Goal: Information Seeking & Learning: Learn about a topic

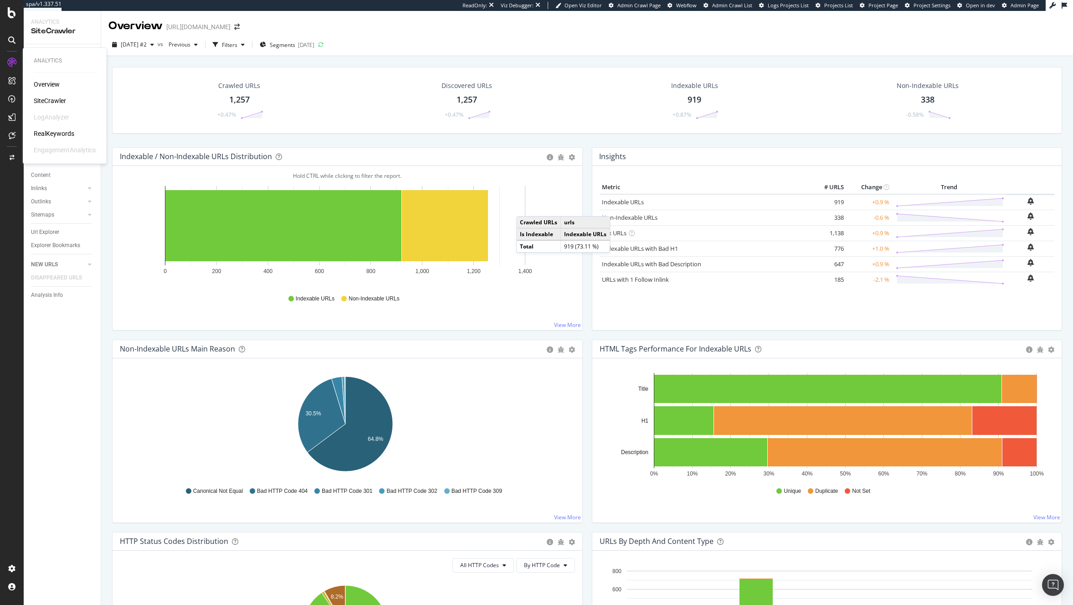
click at [58, 132] on div "RealKeywords" at bounding box center [54, 133] width 41 height 9
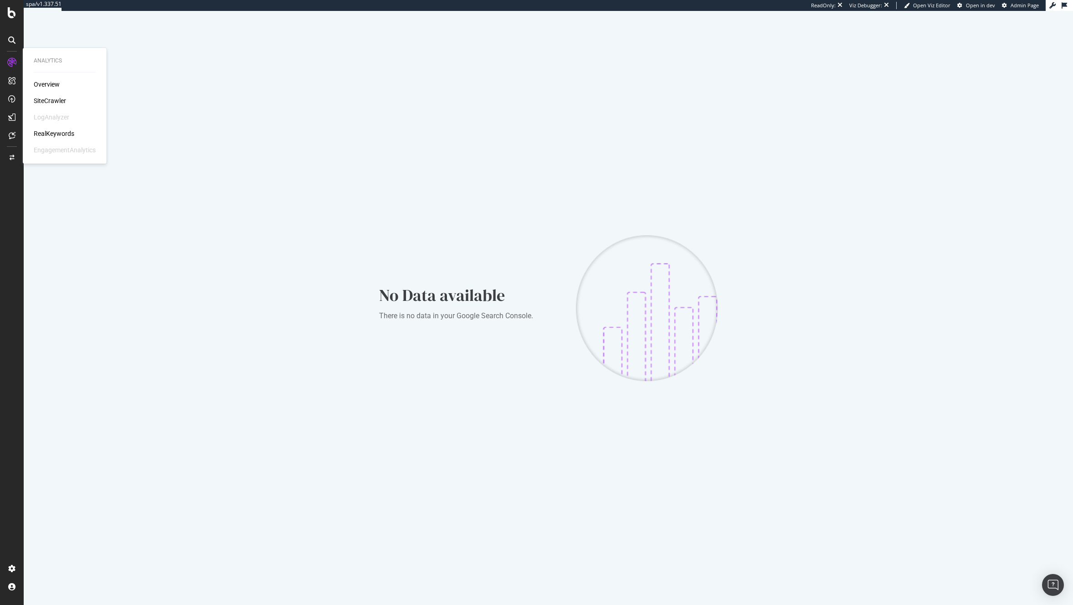
click at [46, 102] on div "SiteCrawler" at bounding box center [50, 100] width 32 height 9
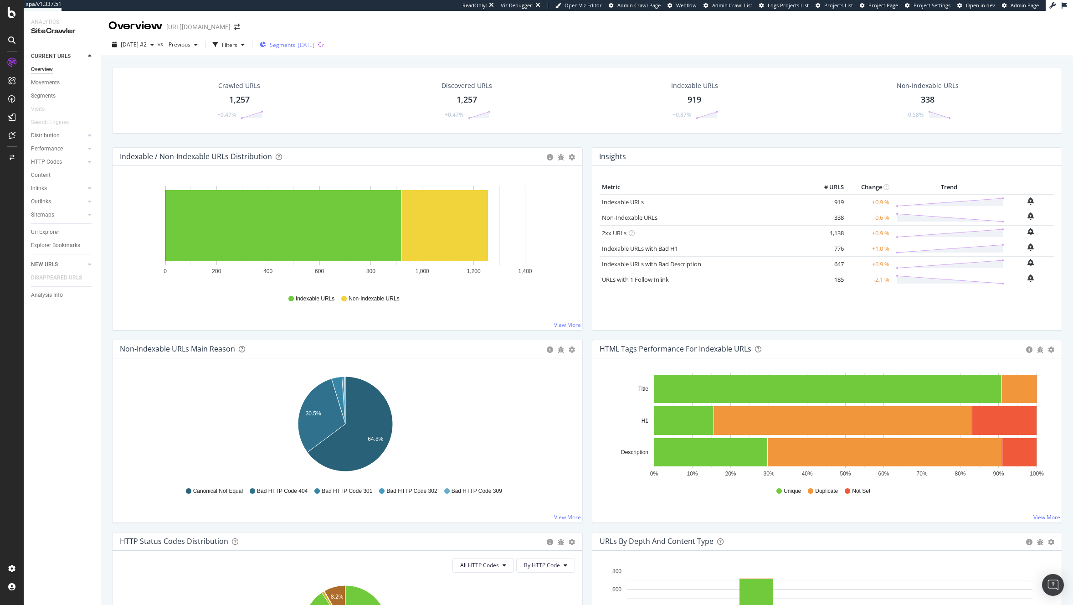
click at [300, 49] on div "Segments 2025-10-01" at bounding box center [287, 45] width 55 height 14
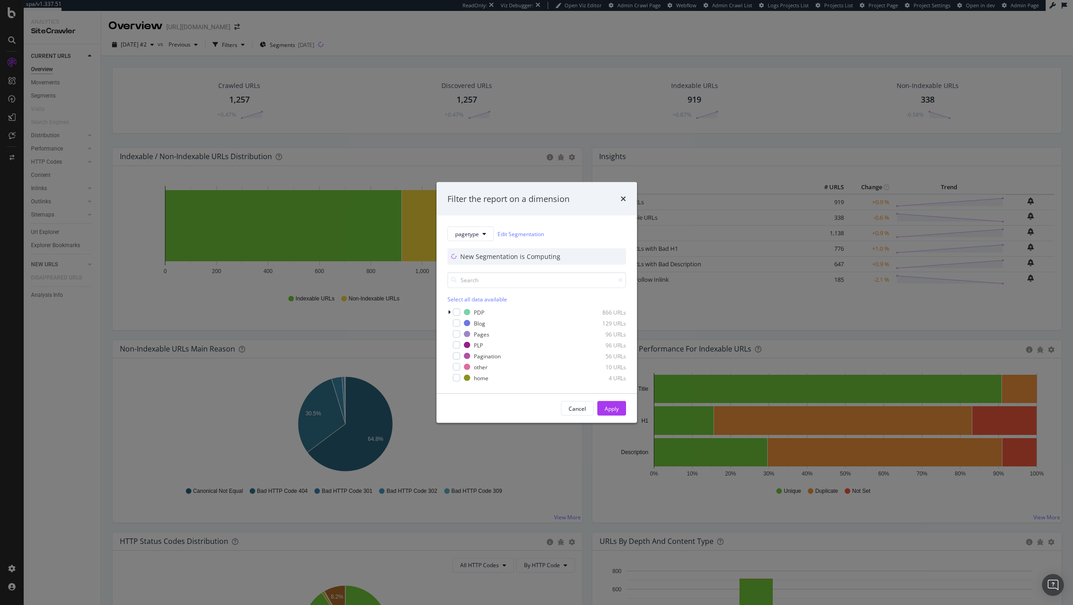
click at [287, 83] on div "Filter the report on a dimension pagetype Edit Segmentation New Segmentation is…" at bounding box center [536, 302] width 1073 height 605
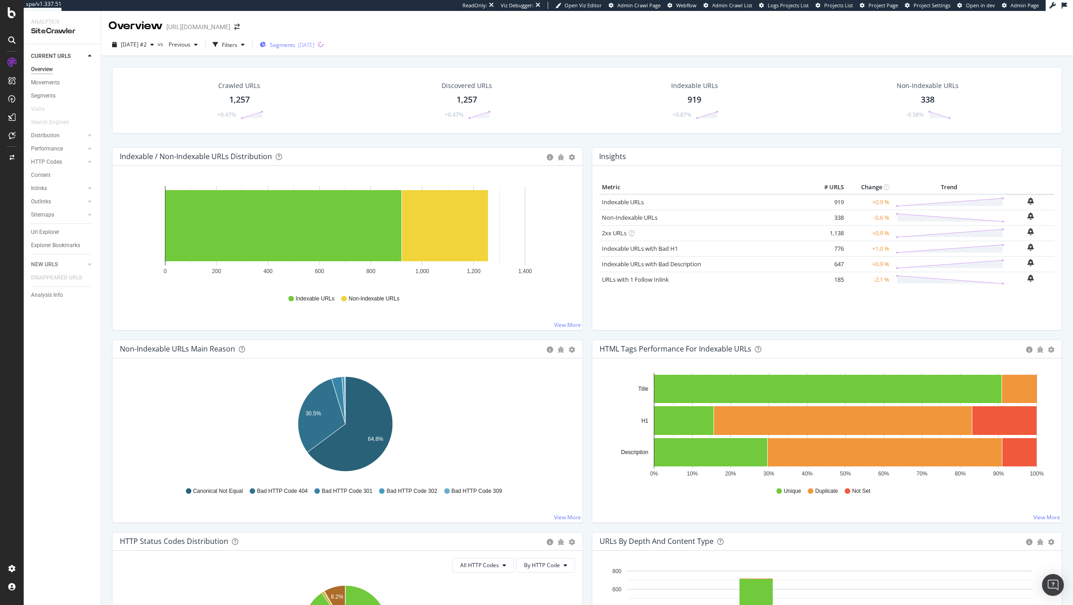
click at [315, 50] on div "Segments 2025-10-01" at bounding box center [287, 45] width 55 height 14
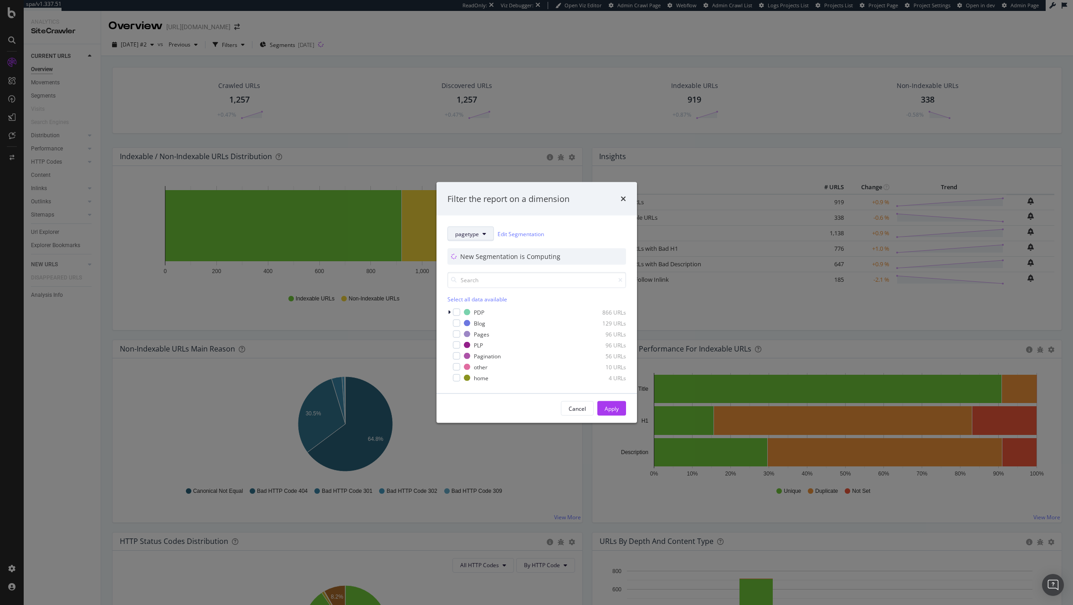
click at [474, 236] on span "pagetype" at bounding box center [467, 234] width 24 height 8
click at [334, 109] on div "Filter the report on a dimension pagetype Edit Segmentation New Segmentation is…" at bounding box center [536, 302] width 1073 height 605
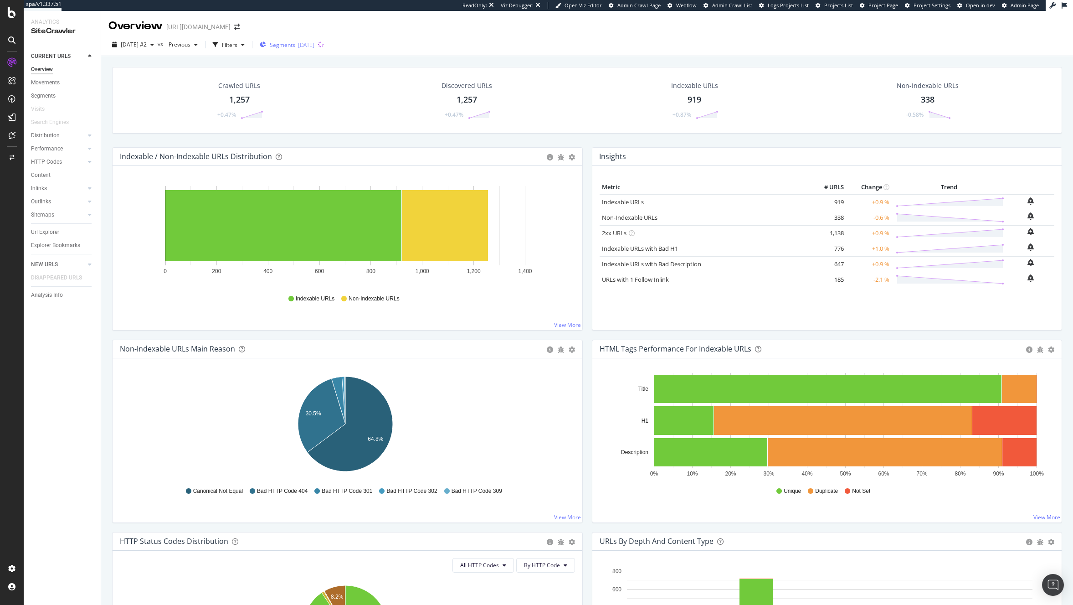
click at [288, 50] on div "Segments 2025-10-01" at bounding box center [287, 45] width 55 height 14
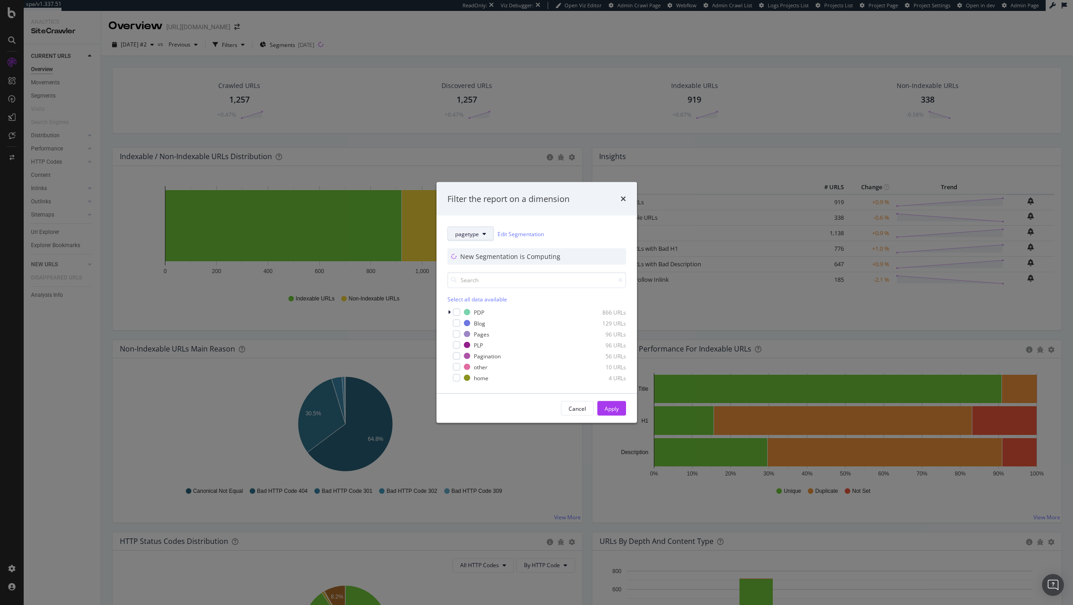
click at [461, 238] on button "pagetype" at bounding box center [471, 234] width 46 height 15
click at [310, 145] on div "Filter the report on a dimension pagetype Edit Segmentation New Segmentation is…" at bounding box center [536, 302] width 1073 height 605
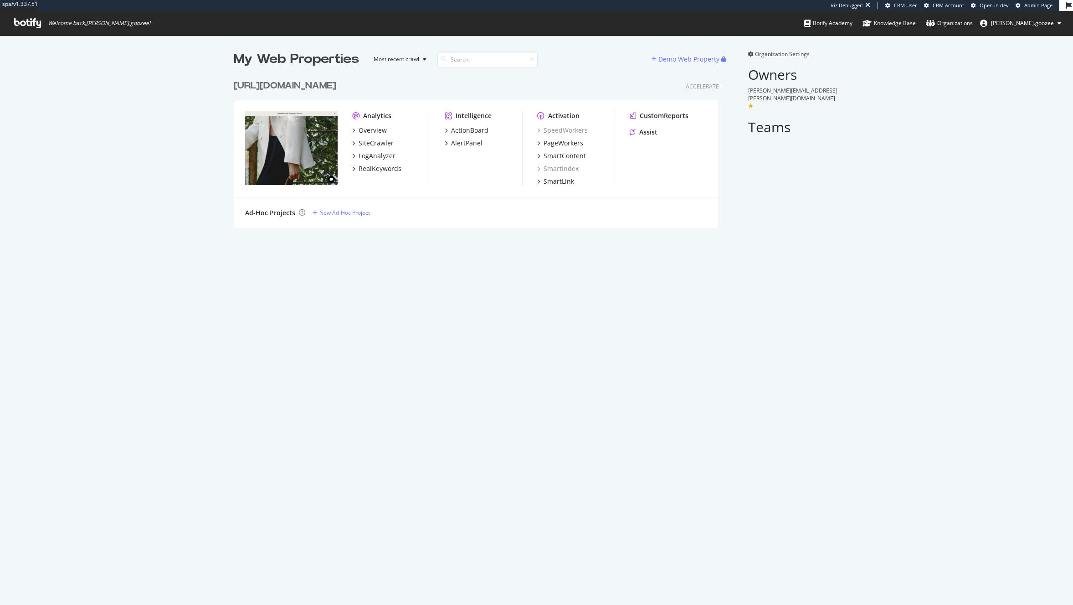
scroll to position [151, 484]
click at [340, 88] on div "[URL][DOMAIN_NAME]" at bounding box center [287, 85] width 106 height 13
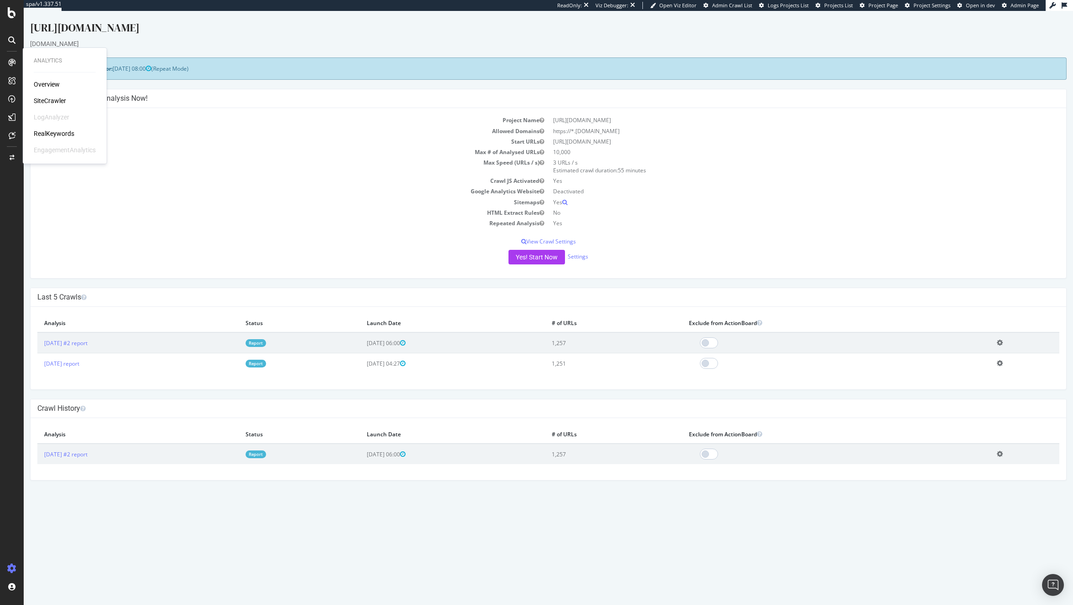
click at [53, 130] on div "RealKeywords" at bounding box center [54, 133] width 41 height 9
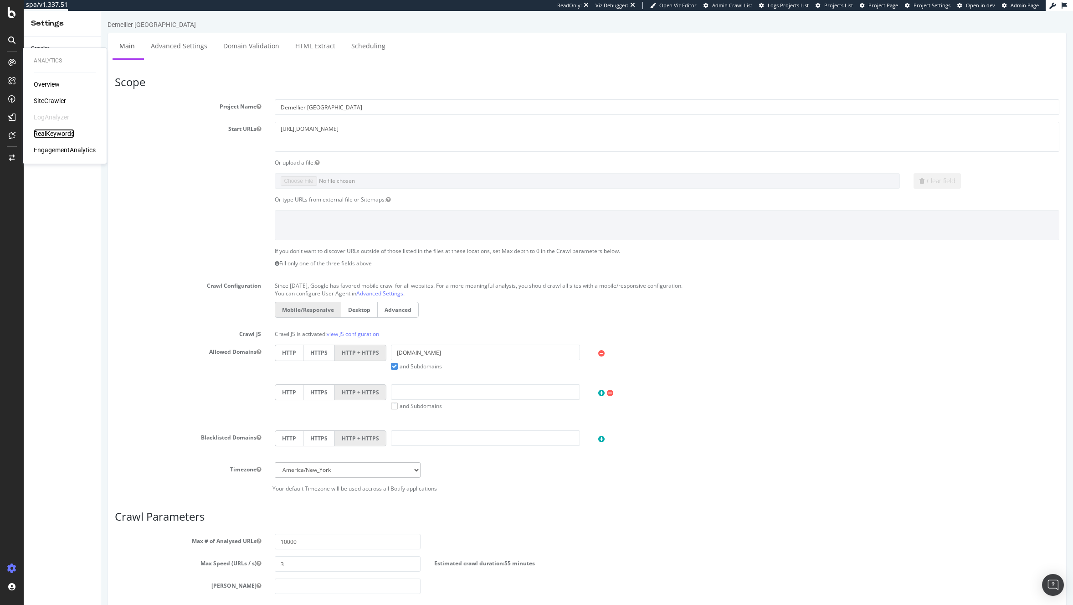
click at [61, 130] on div "RealKeywords" at bounding box center [54, 133] width 41 height 9
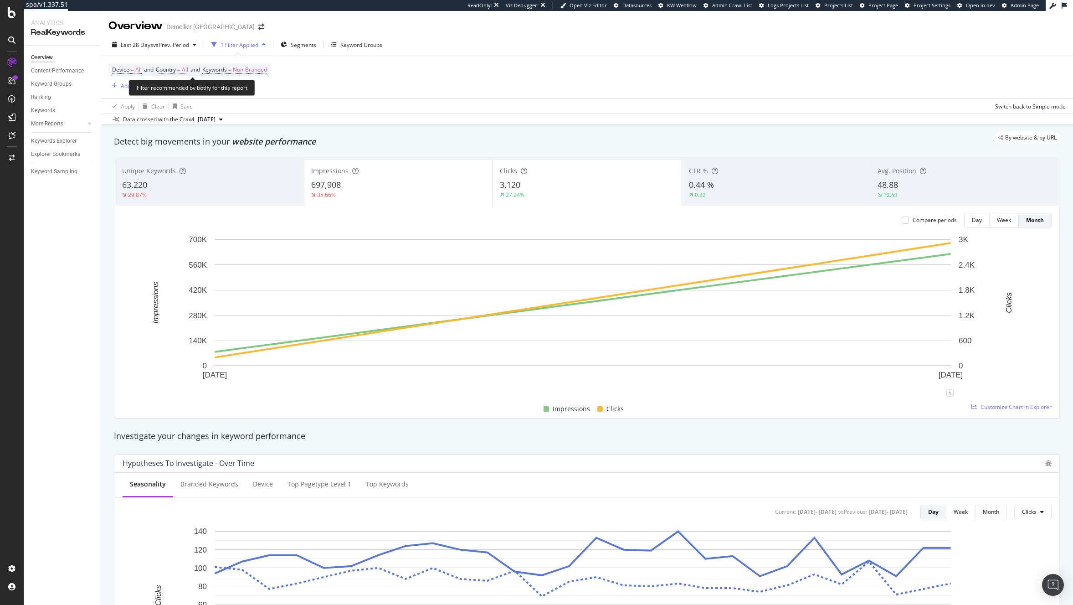
click at [168, 72] on span "Country" at bounding box center [166, 70] width 20 height 8
click at [181, 93] on div "All" at bounding box center [216, 91] width 100 height 15
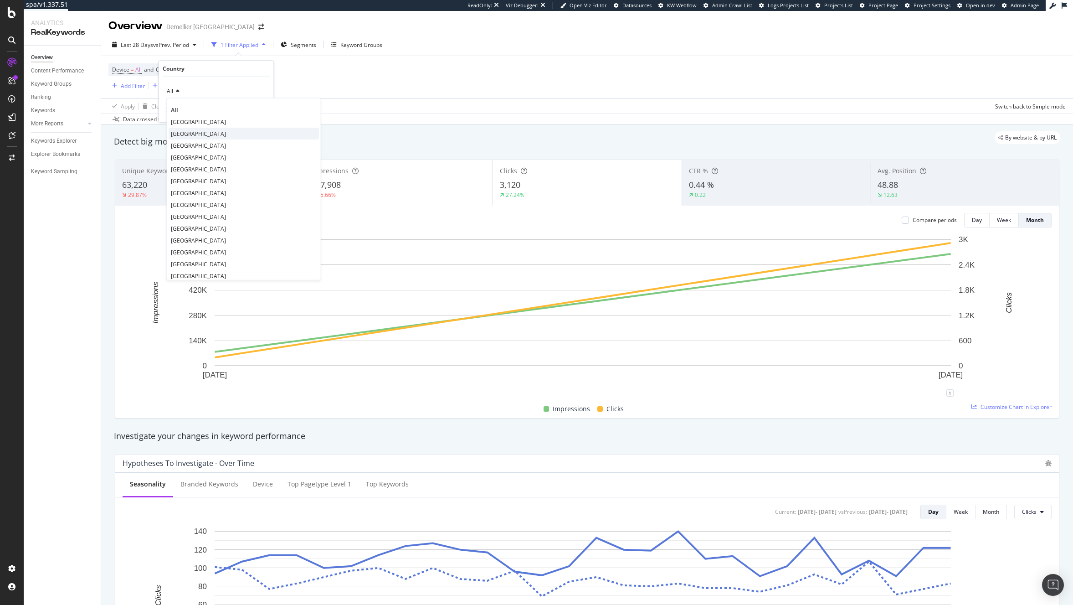
click at [205, 135] on span "[GEOGRAPHIC_DATA]" at bounding box center [198, 133] width 55 height 8
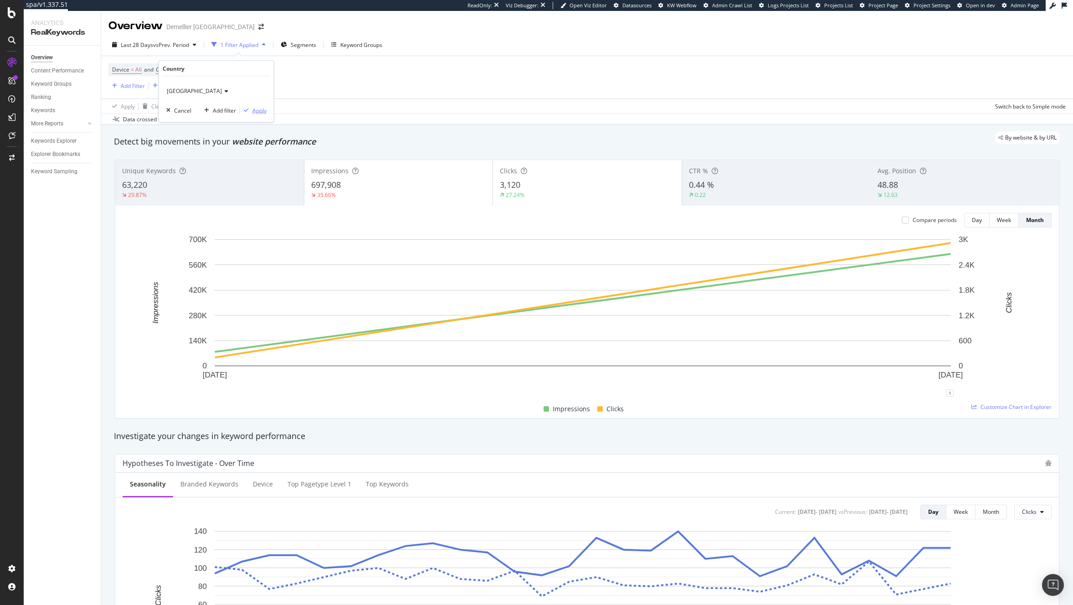
click at [253, 112] on div "Apply" at bounding box center [260, 110] width 14 height 8
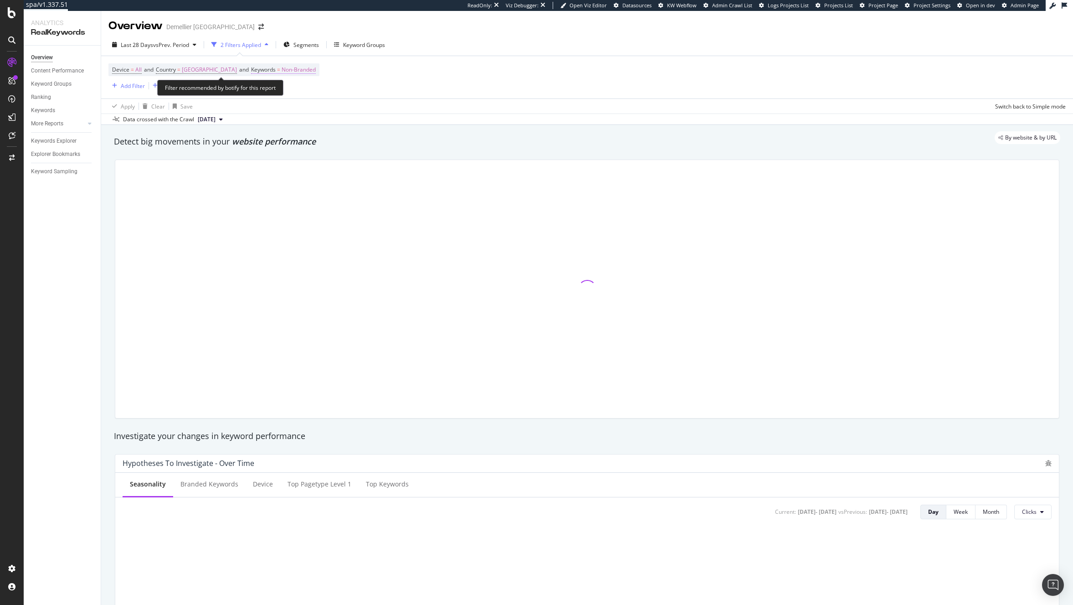
click at [301, 64] on span "Non-Branded" at bounding box center [299, 69] width 34 height 13
click at [304, 87] on div "Non-Branded" at bounding box center [297, 91] width 49 height 14
click at [296, 162] on span "All" at bounding box center [327, 162] width 93 height 8
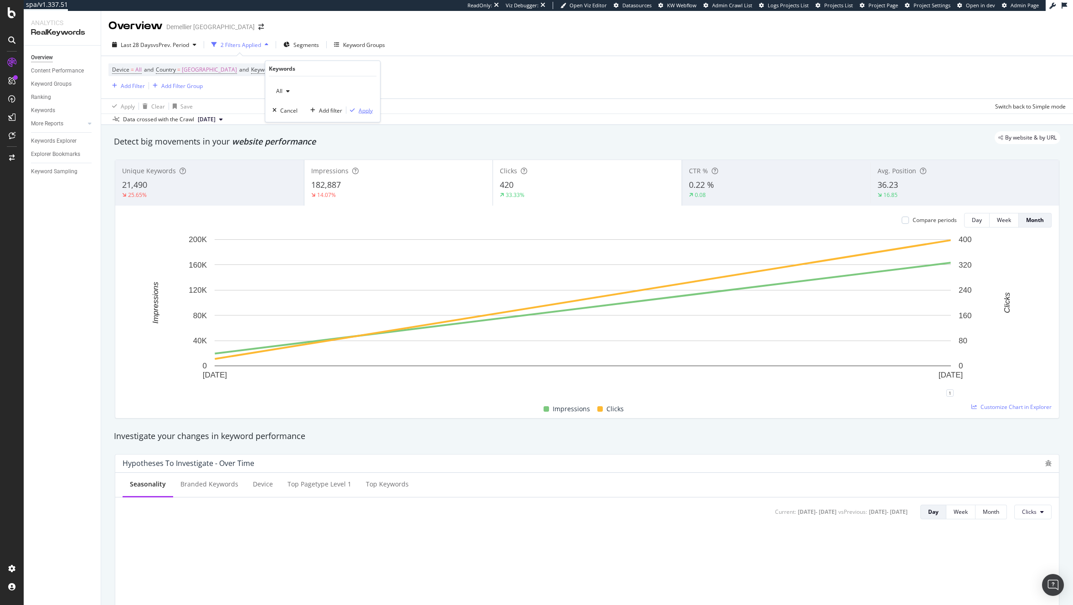
click at [366, 108] on div "Apply" at bounding box center [366, 110] width 14 height 8
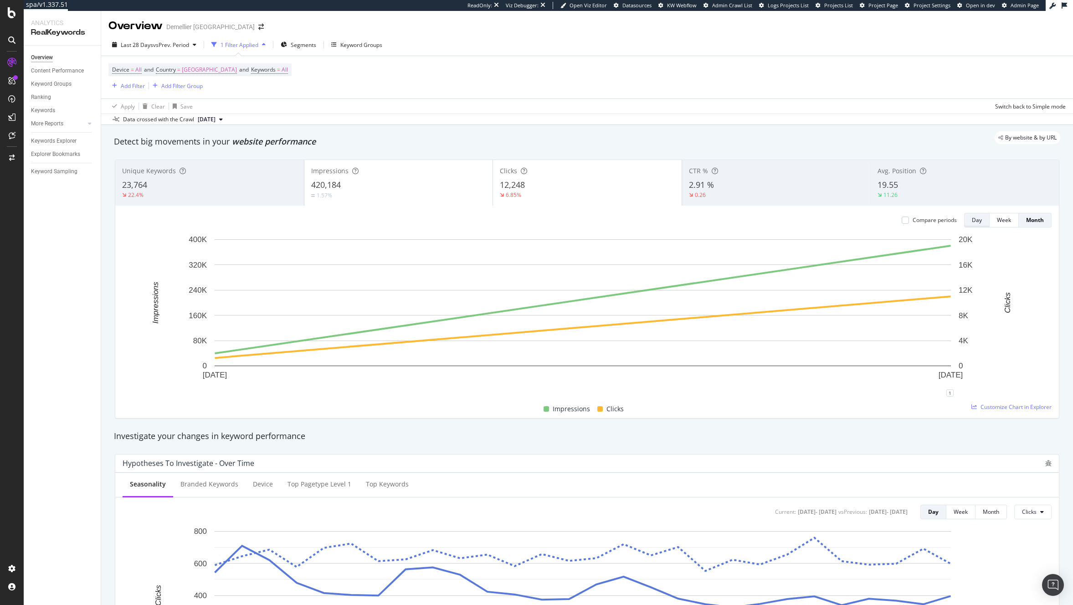
click at [972, 220] on div "Day" at bounding box center [977, 220] width 10 height 8
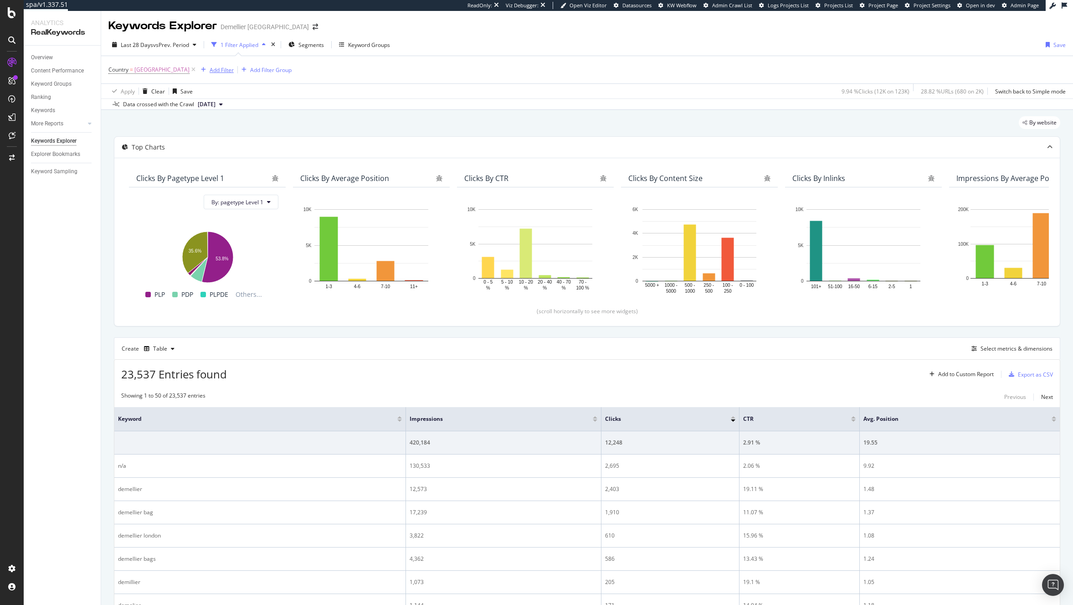
click at [229, 70] on div "Add Filter" at bounding box center [222, 70] width 24 height 8
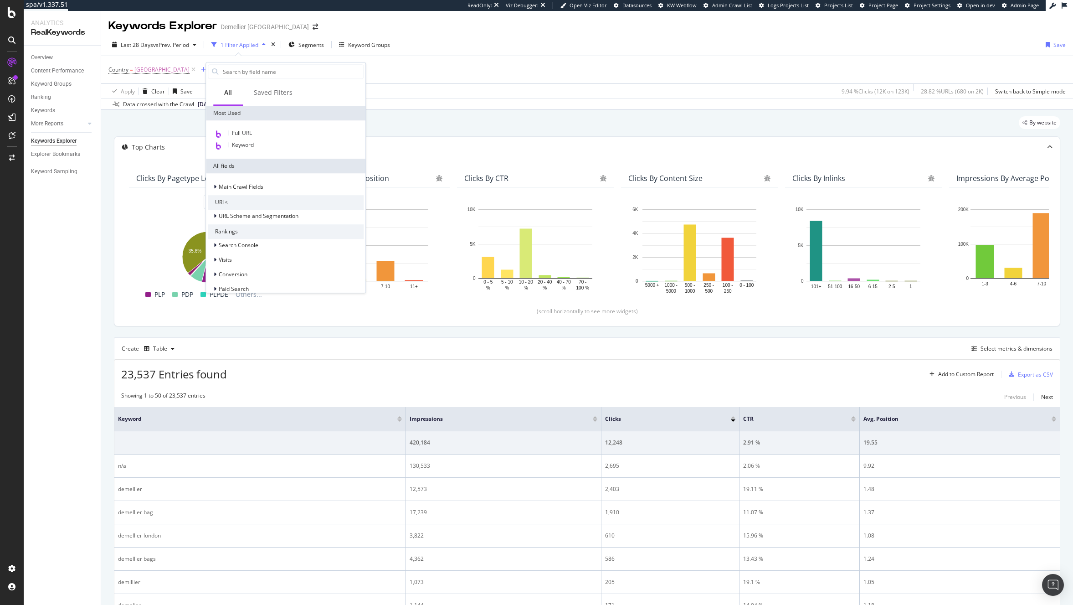
click at [428, 90] on div "Apply Clear Save 9.94 % Clicks ( 12K on 123K ) 28.82 % URLs ( 680 on 2K ) Switc…" at bounding box center [587, 90] width 972 height 15
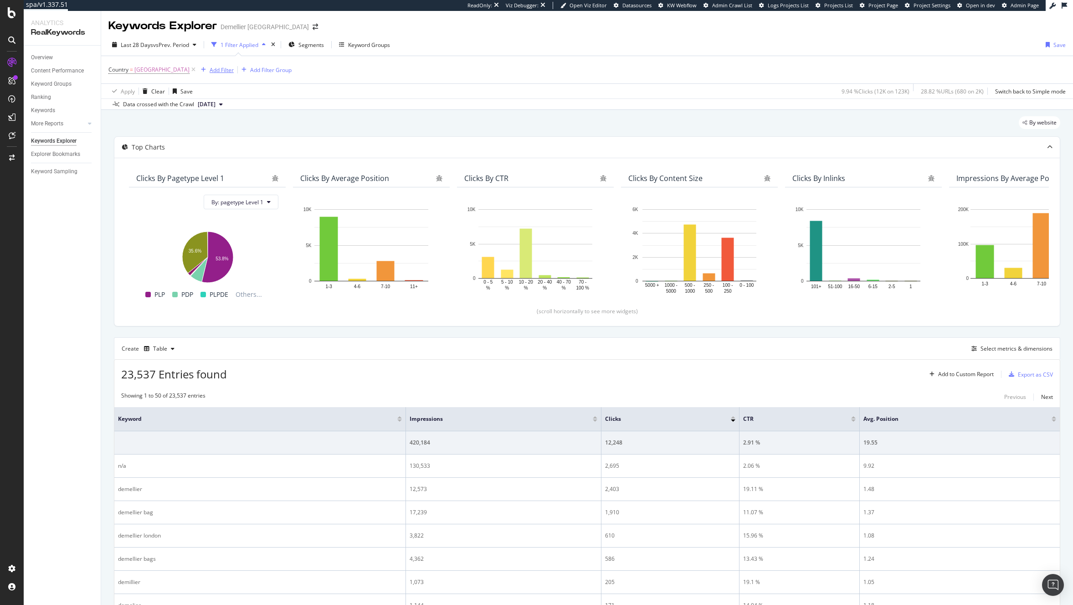
click at [228, 72] on div "Add Filter" at bounding box center [222, 70] width 24 height 8
click at [463, 96] on div "Apply Clear Save 9.94 % Clicks ( 12K on 123K ) 28.82 % URLs ( 680 on 2K ) Switc…" at bounding box center [587, 90] width 972 height 15
click at [998, 351] on div "Select metrics & dimensions" at bounding box center [1017, 349] width 72 height 8
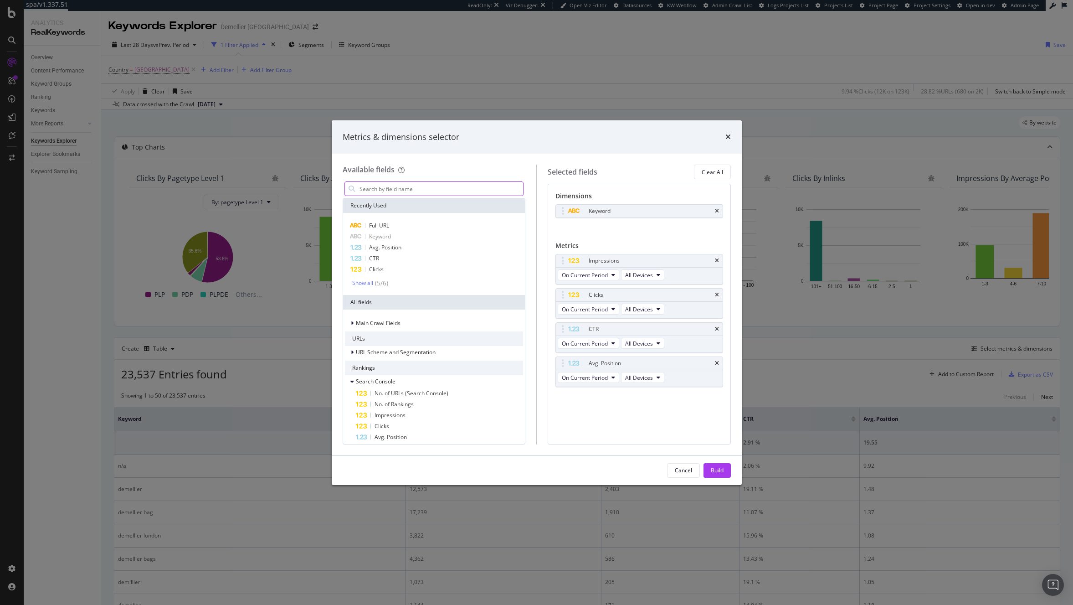
click at [413, 193] on input "modal" at bounding box center [441, 189] width 165 height 14
type input "non"
click at [401, 227] on div "Full URL" at bounding box center [434, 225] width 179 height 11
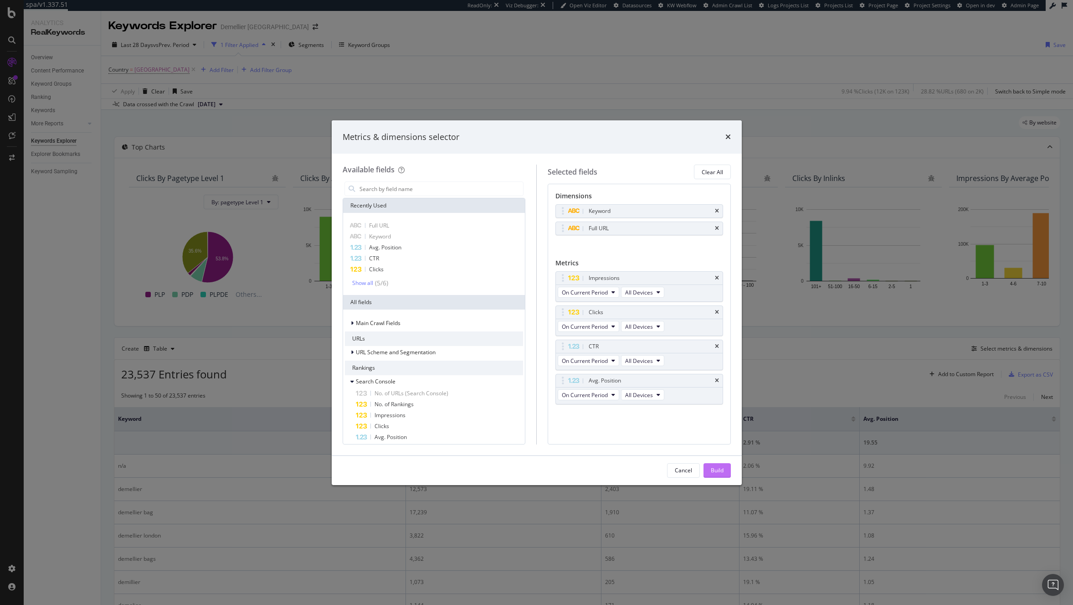
click at [724, 476] on button "Build" at bounding box center [717, 470] width 27 height 15
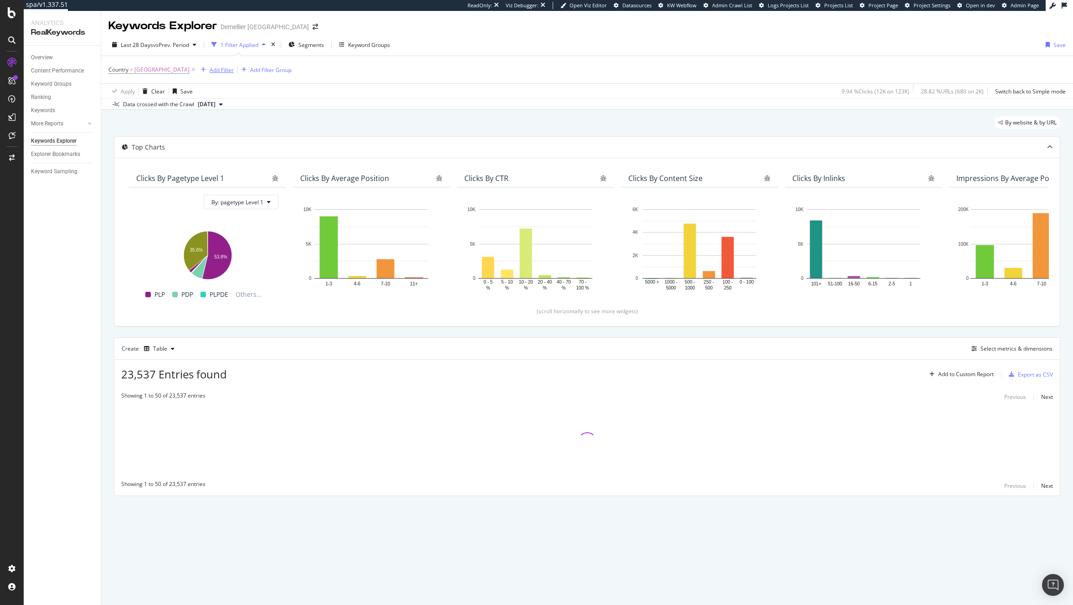
click at [223, 73] on div "Add Filter" at bounding box center [222, 70] width 24 height 8
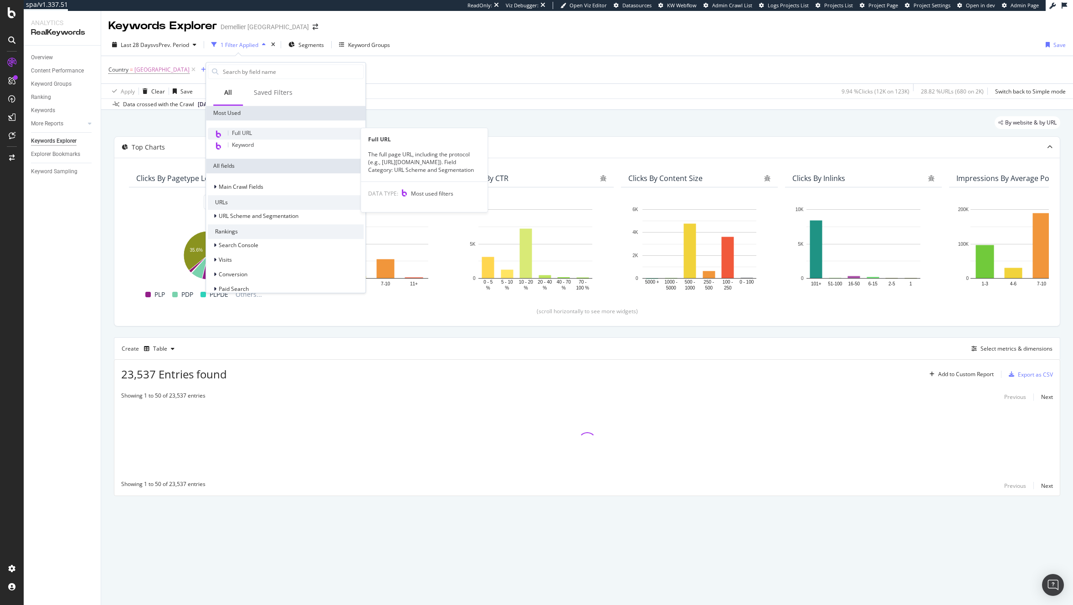
click at [256, 134] on div "Full URL" at bounding box center [286, 134] width 156 height 12
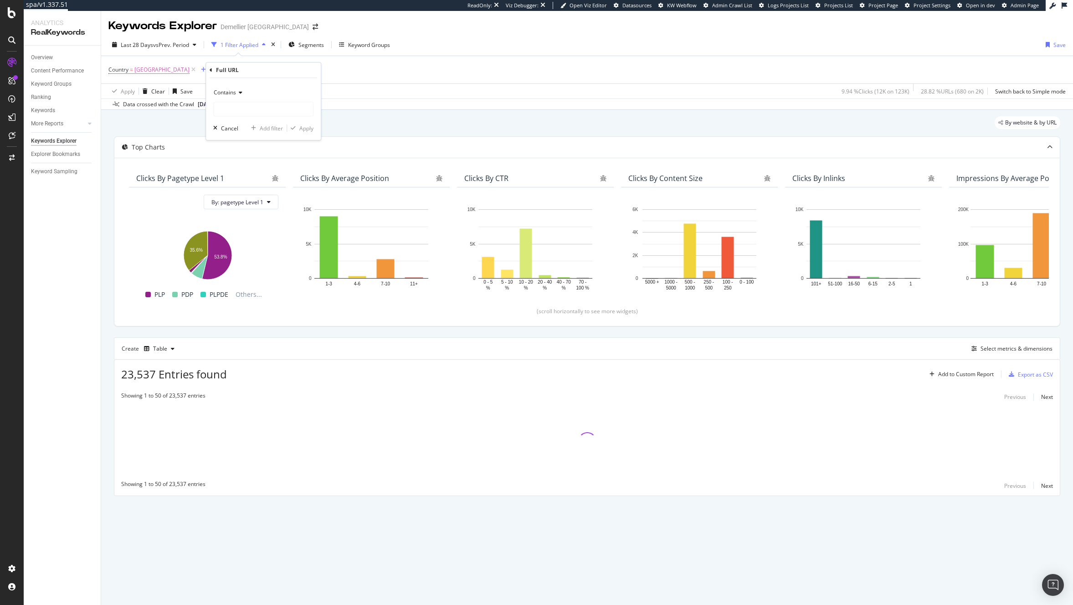
click at [207, 65] on div "Full URL Contains Cancel Add filter Apply" at bounding box center [263, 100] width 115 height 77
click at [208, 67] on div "Full URL Contains Cancel Add filter Apply" at bounding box center [263, 100] width 115 height 77
click at [210, 70] on icon at bounding box center [211, 69] width 3 height 5
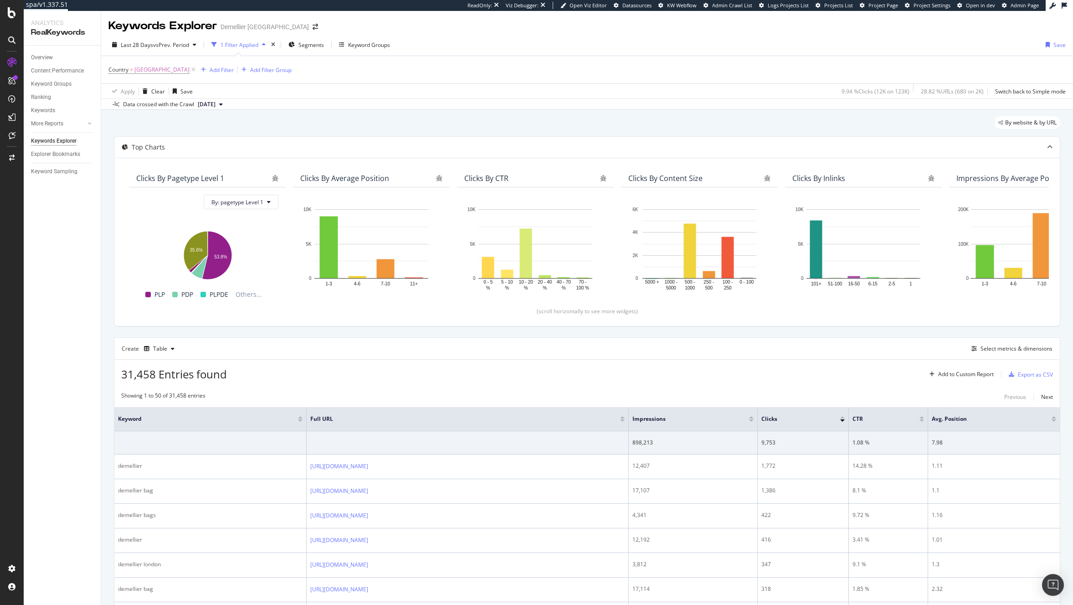
click at [430, 105] on div "Data crossed with the Crawl [DATE]" at bounding box center [587, 103] width 972 height 11
click at [232, 68] on div "Add Filter" at bounding box center [222, 70] width 24 height 8
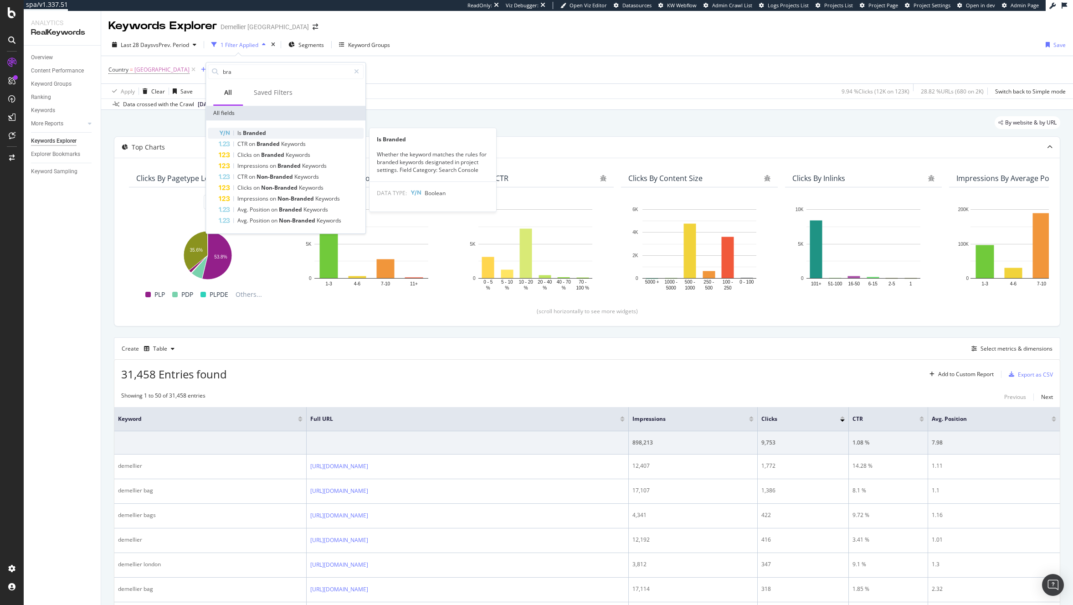
type input "bra"
click at [258, 129] on span "Branded" at bounding box center [254, 133] width 23 height 8
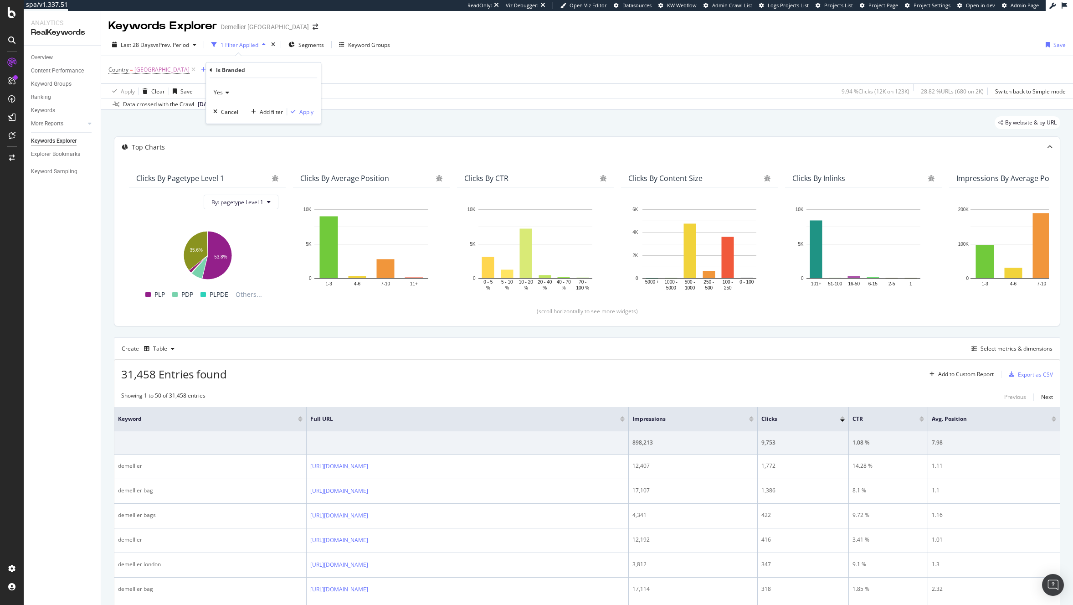
click at [211, 86] on div "Yes Cancel Add filter Apply" at bounding box center [263, 101] width 115 height 46
click at [220, 93] on span "Yes" at bounding box center [218, 92] width 9 height 8
click at [226, 122] on div "No" at bounding box center [265, 123] width 98 height 12
click at [309, 112] on div "Apply" at bounding box center [306, 112] width 14 height 8
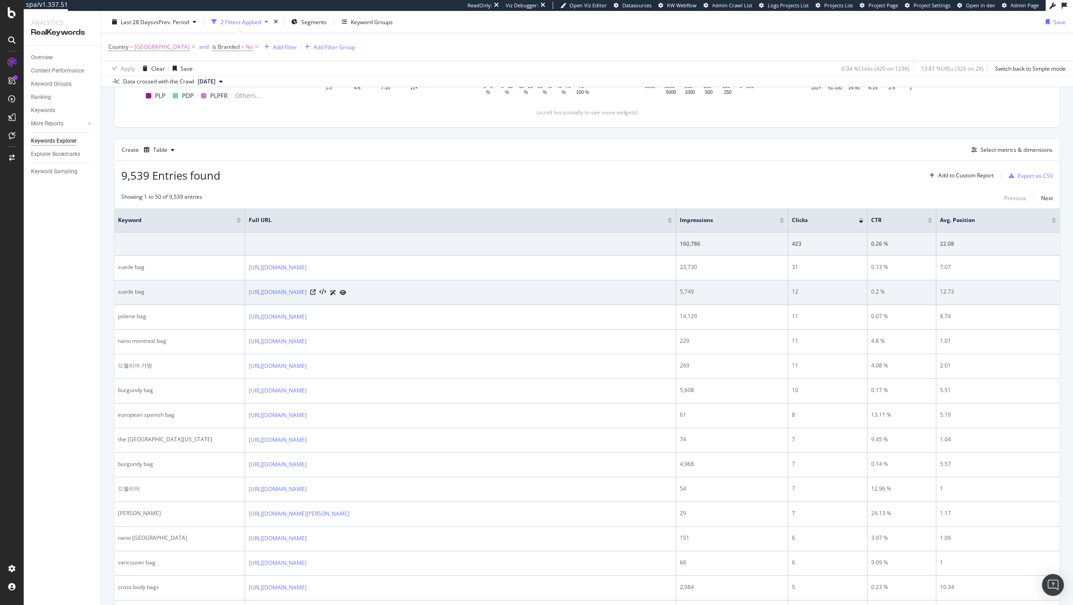
scroll to position [201, 0]
